Goal: Find specific page/section: Find specific page/section

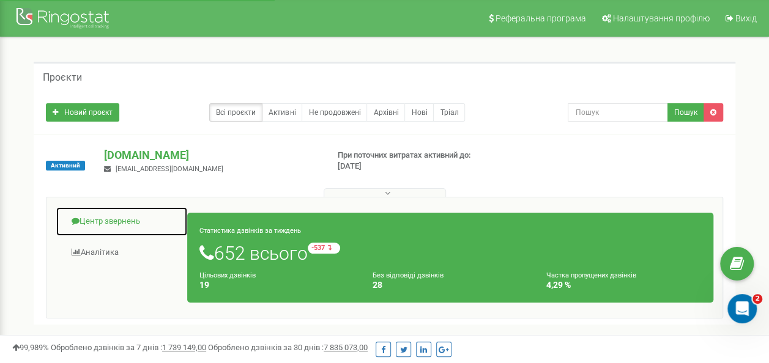
click at [127, 218] on link "Центр звернень" at bounding box center [122, 222] width 132 height 30
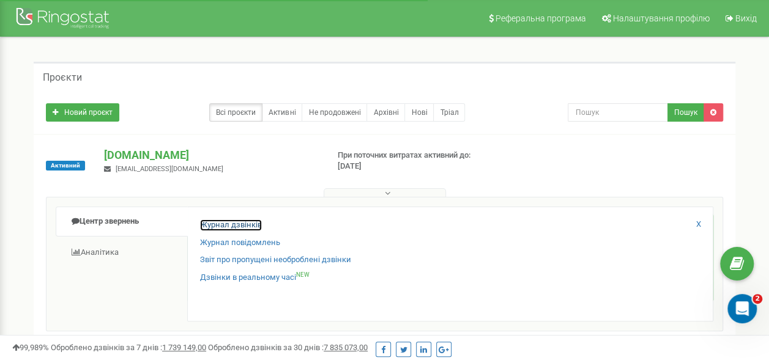
click at [218, 224] on link "Журнал дзвінків" at bounding box center [231, 226] width 62 height 12
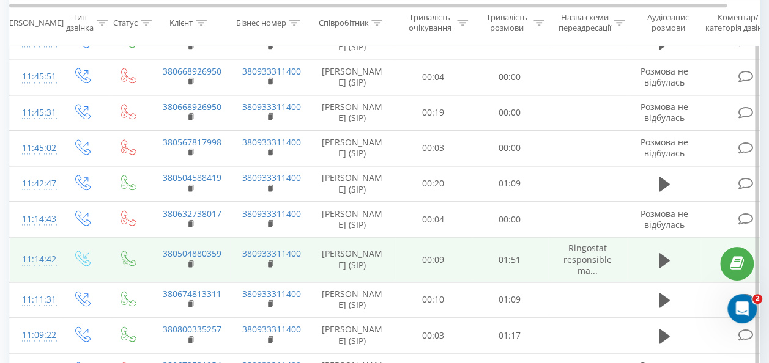
scroll to position [759, 0]
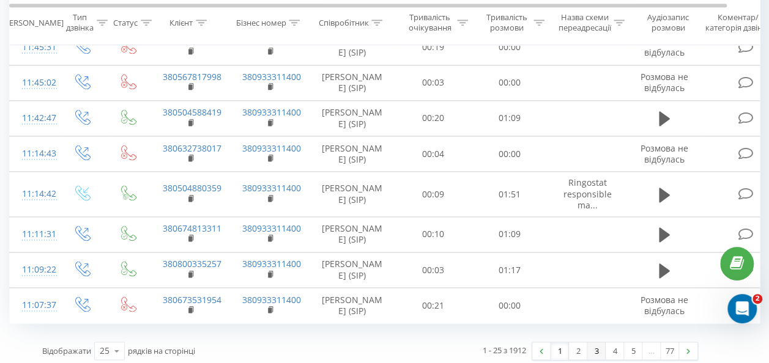
click at [592, 344] on link "3" at bounding box center [596, 351] width 18 height 17
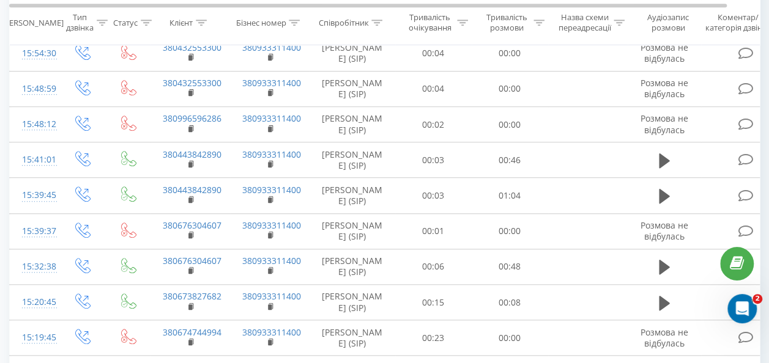
scroll to position [20, 0]
